Goal: Task Accomplishment & Management: Use online tool/utility

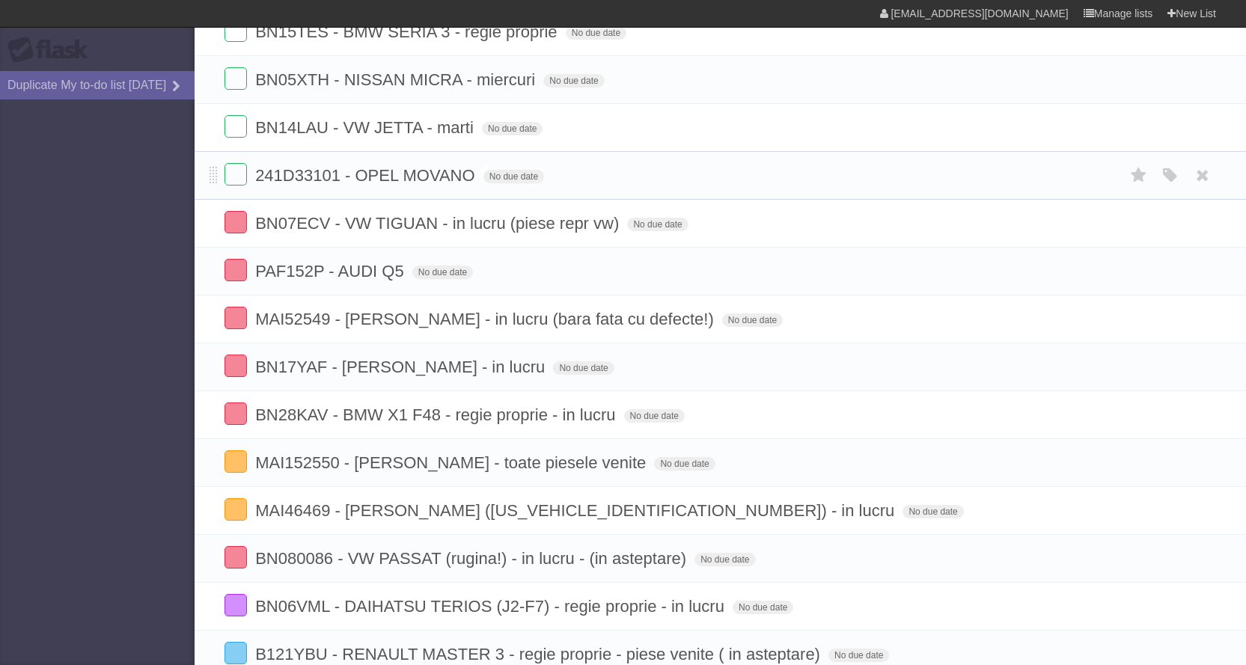
scroll to position [487, 0]
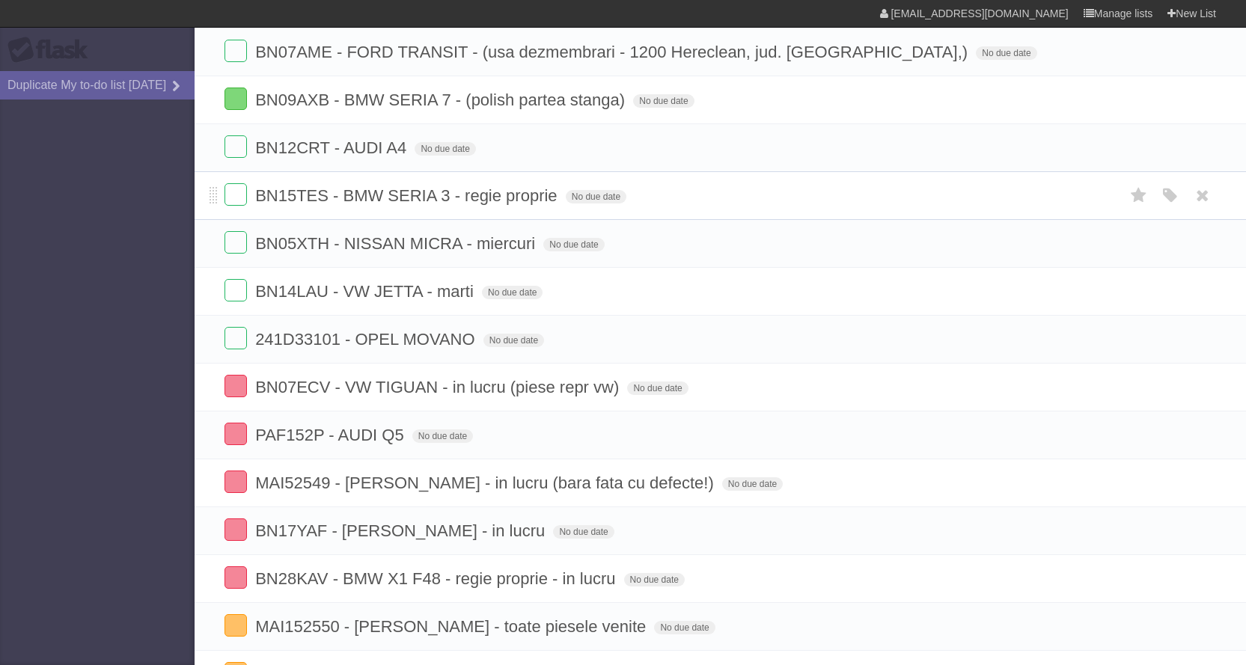
scroll to position [374, 0]
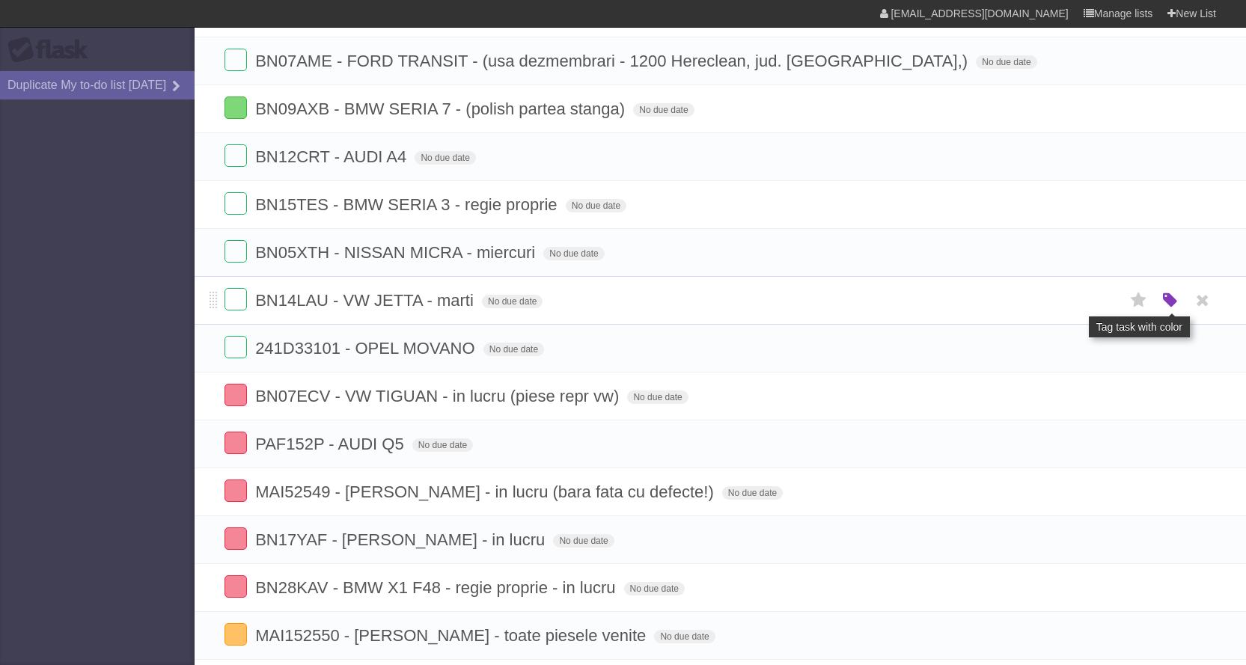
click at [1180, 305] on icon "button" at bounding box center [1170, 300] width 21 height 19
click at [1104, 304] on label "Orange" at bounding box center [1105, 300] width 16 height 16
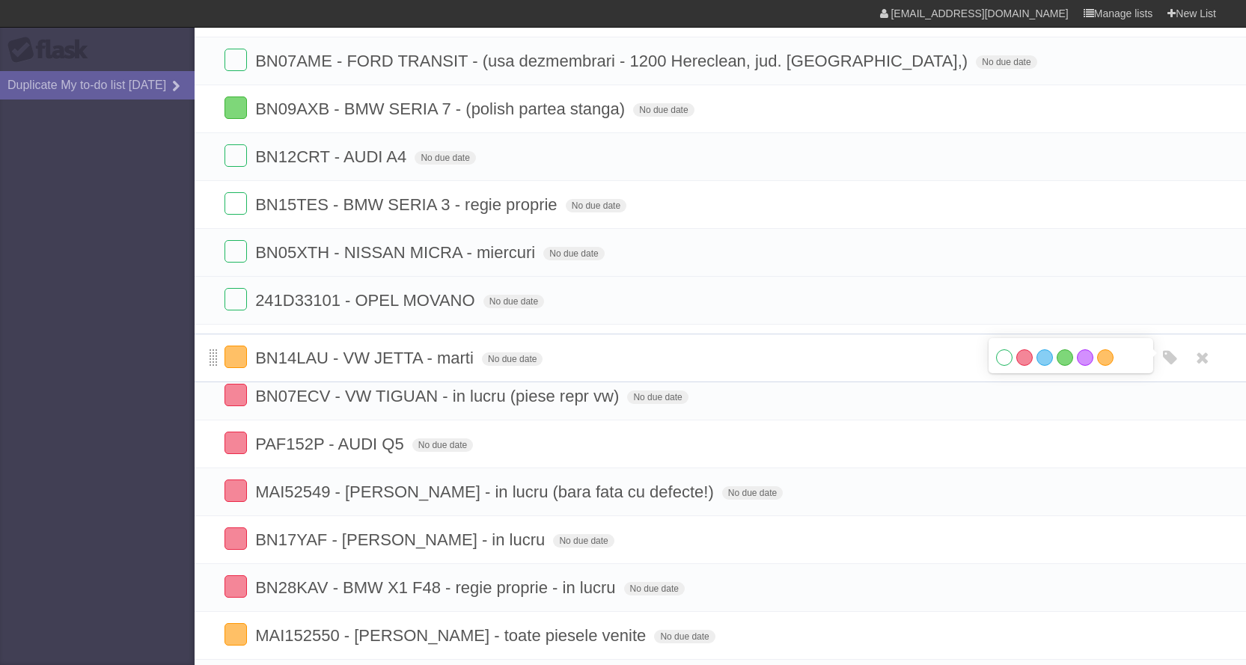
drag, startPoint x: 211, startPoint y: 302, endPoint x: 213, endPoint y: 358, distance: 56.2
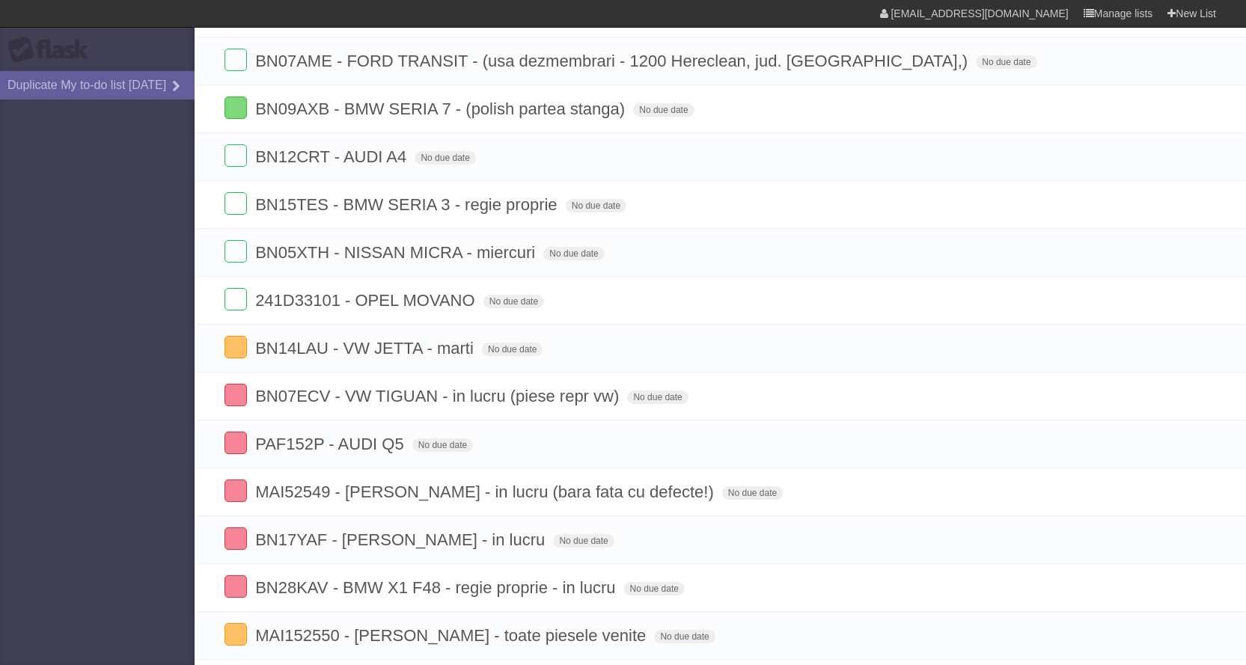
click at [74, 527] on aside "Flask Duplicate My to-do list 11/08/2025" at bounding box center [97, 332] width 195 height 665
click at [1237, 660] on li "MAI152550 - DACIA LOGAN - toate piesele venite No due date White Red Blue Green…" at bounding box center [721, 635] width 1052 height 49
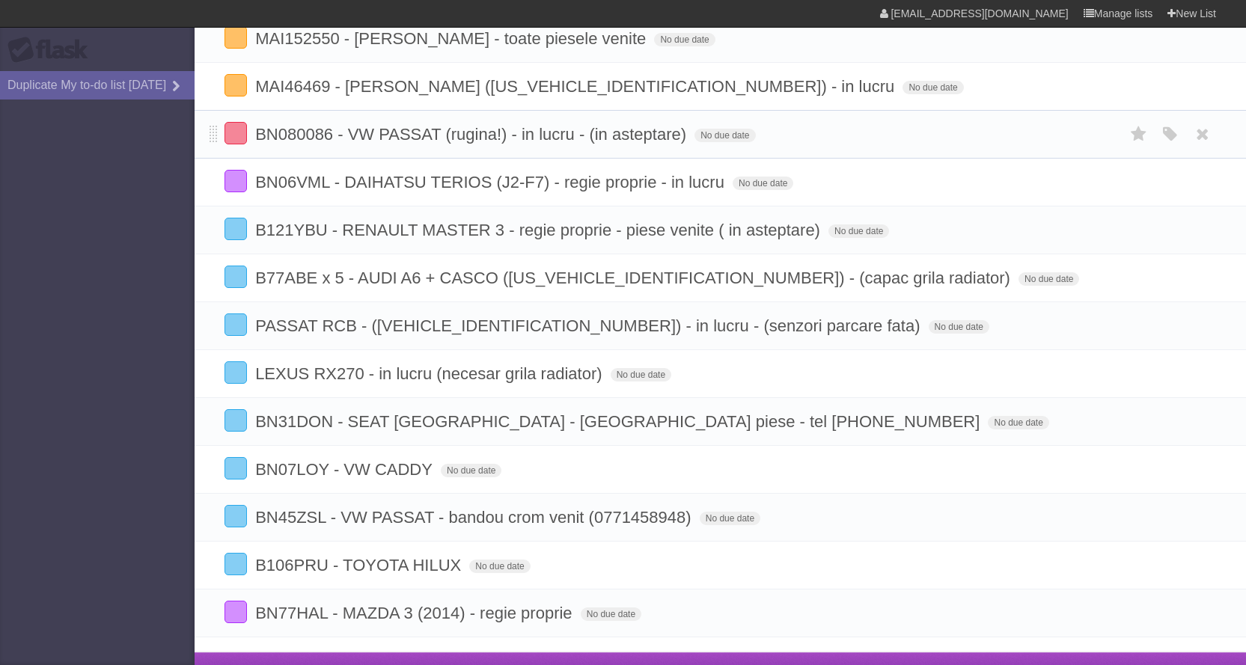
scroll to position [973, 0]
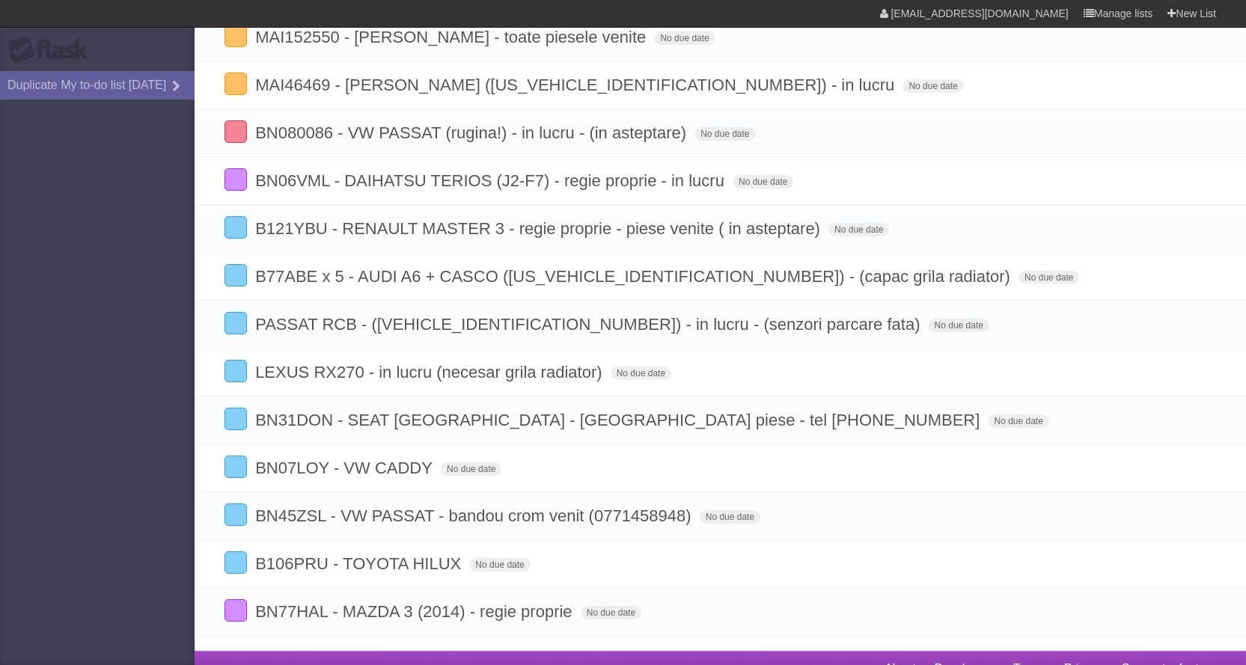
click at [1, 513] on aside "Flask Duplicate My to-do list 11/08/2025" at bounding box center [97, 332] width 195 height 665
click at [61, 482] on aside "Flask Duplicate My to-do list 11/08/2025" at bounding box center [97, 332] width 195 height 665
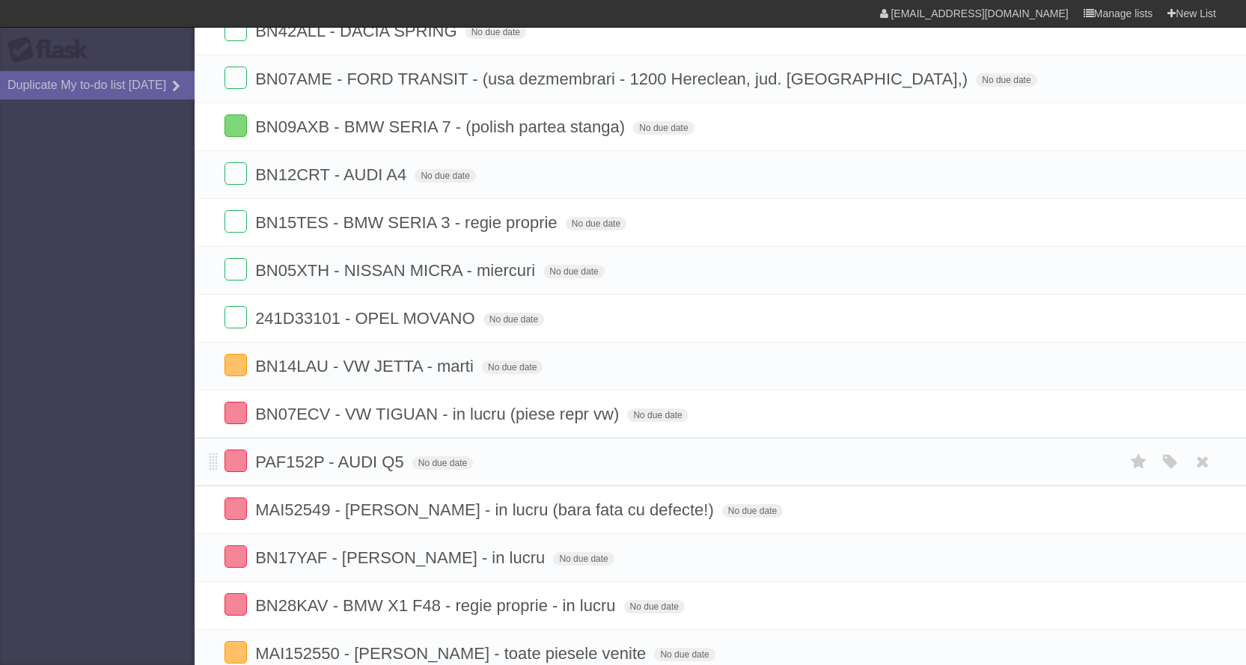
scroll to position [330, 0]
